Goal: Task Accomplishment & Management: Complete application form

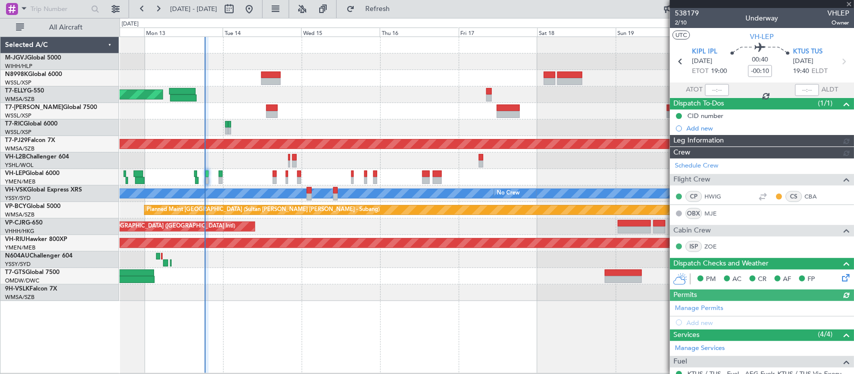
type input "[PERSON_NAME] (KYA)"
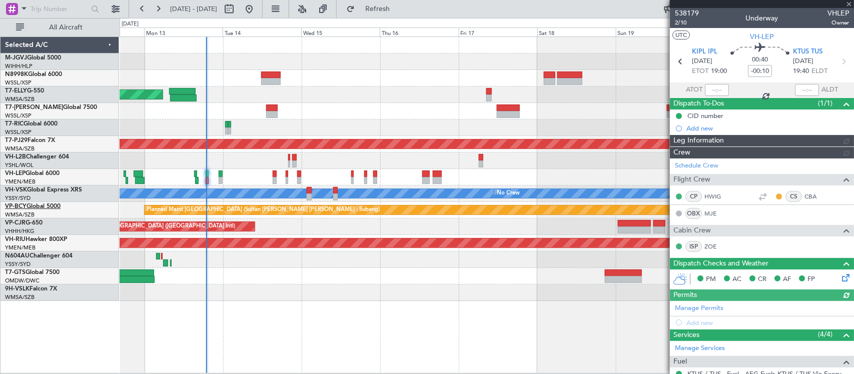
type input "[PERSON_NAME] (KYA)"
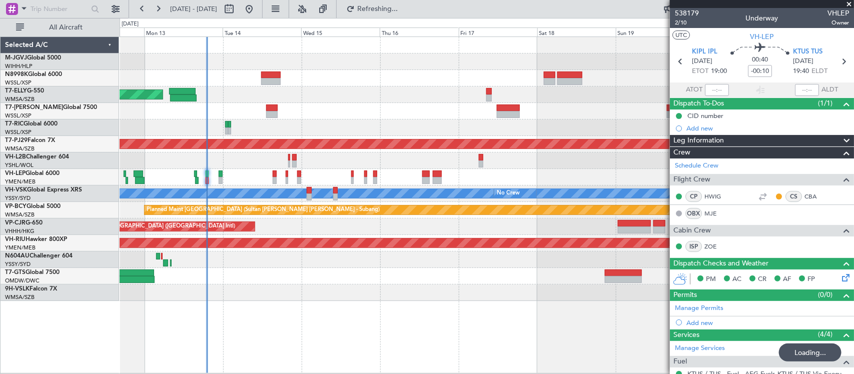
type input "18:59"
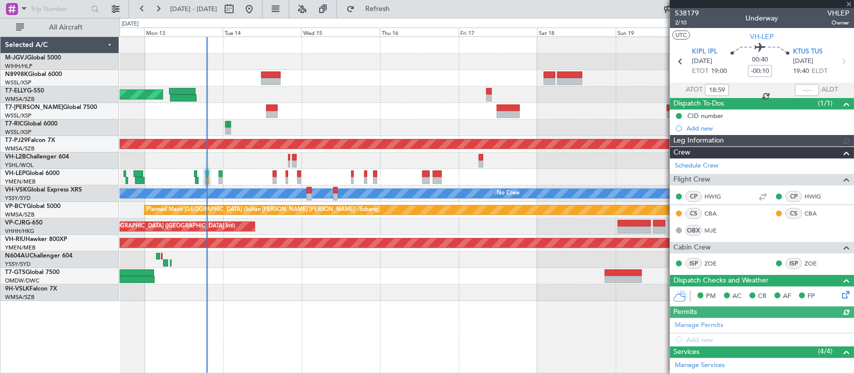
type input "[PERSON_NAME] (KYA)"
